Goal: Task Accomplishment & Management: Use online tool/utility

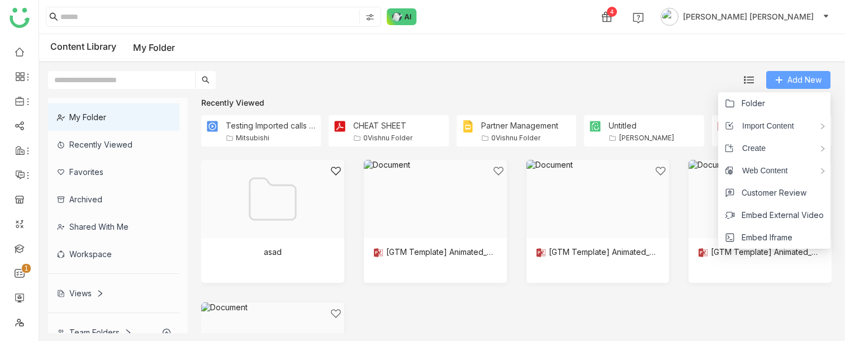
click at [800, 83] on span "Add New" at bounding box center [804, 80] width 34 height 12
click at [767, 99] on li "Folder" at bounding box center [774, 103] width 112 height 22
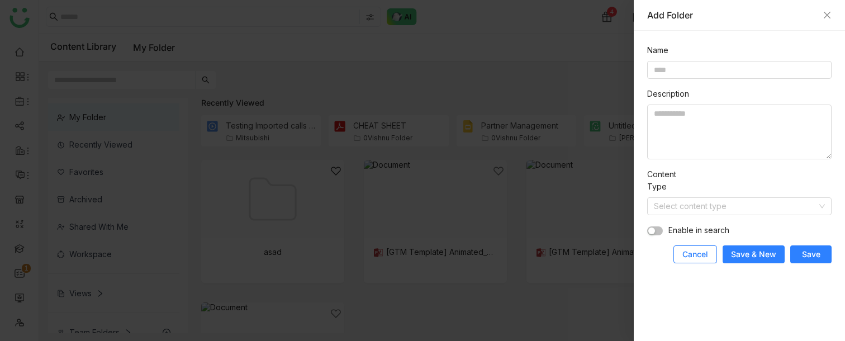
click at [701, 255] on span "Cancel" at bounding box center [695, 254] width 26 height 11
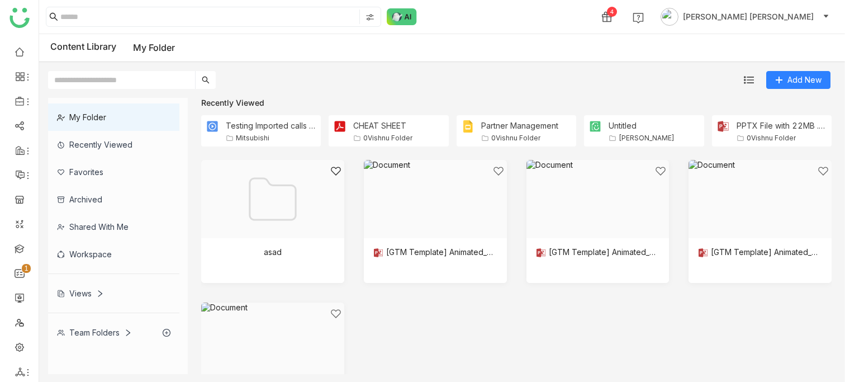
click at [83, 291] on div "Views" at bounding box center [80, 292] width 47 height 9
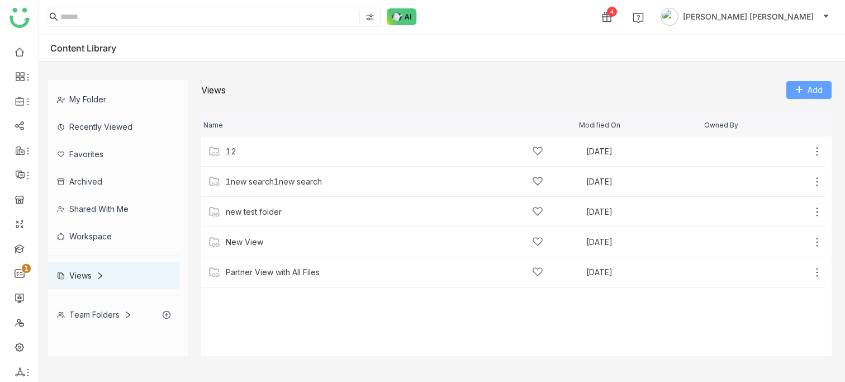
click at [808, 91] on span "Add" at bounding box center [814, 90] width 15 height 12
click at [806, 111] on span "Add View" at bounding box center [811, 113] width 36 height 12
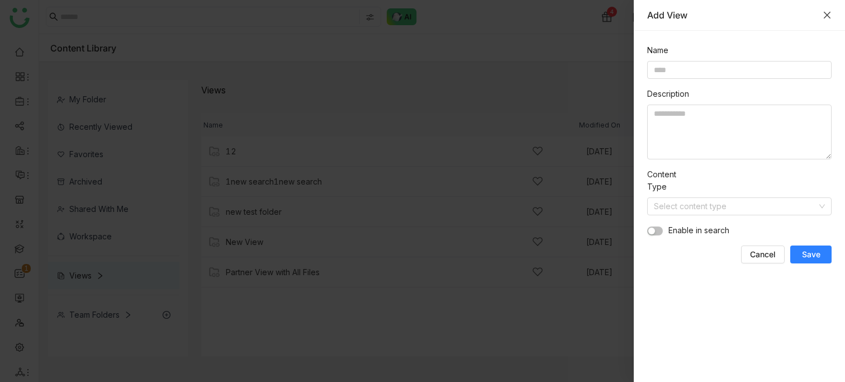
click at [829, 12] on icon "Close" at bounding box center [826, 15] width 7 height 7
